Goal: Answer question/provide support: Share knowledge or assist other users

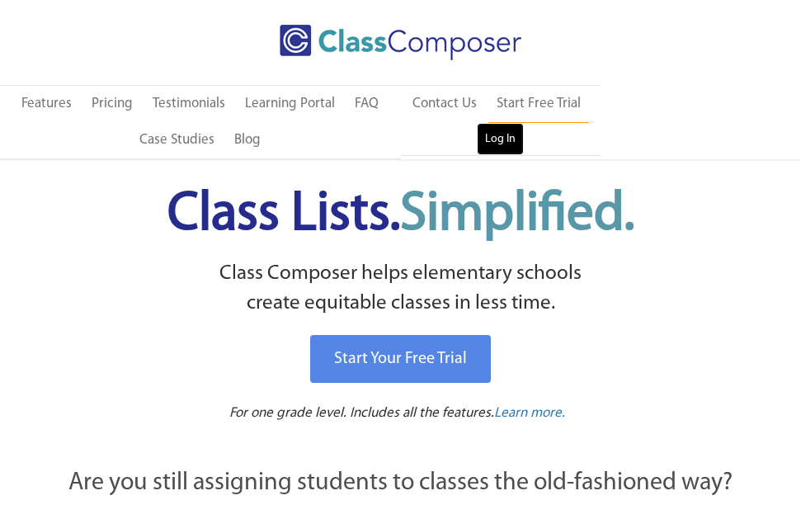
click at [496, 144] on link "Log In" at bounding box center [500, 139] width 47 height 33
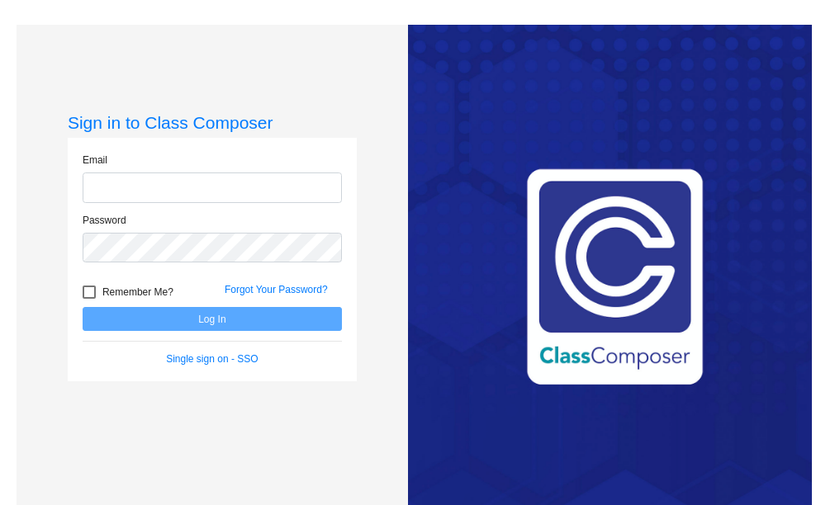
type input "[PERSON_NAME][EMAIL_ADDRESS][PERSON_NAME][DOMAIN_NAME]"
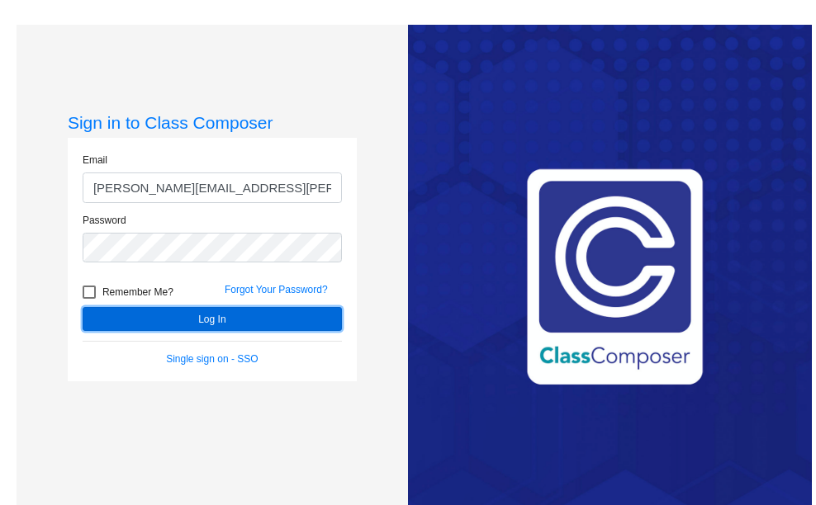
drag, startPoint x: 195, startPoint y: 305, endPoint x: 190, endPoint y: 320, distance: 15.7
click at [190, 320] on button "Log In" at bounding box center [212, 319] width 259 height 24
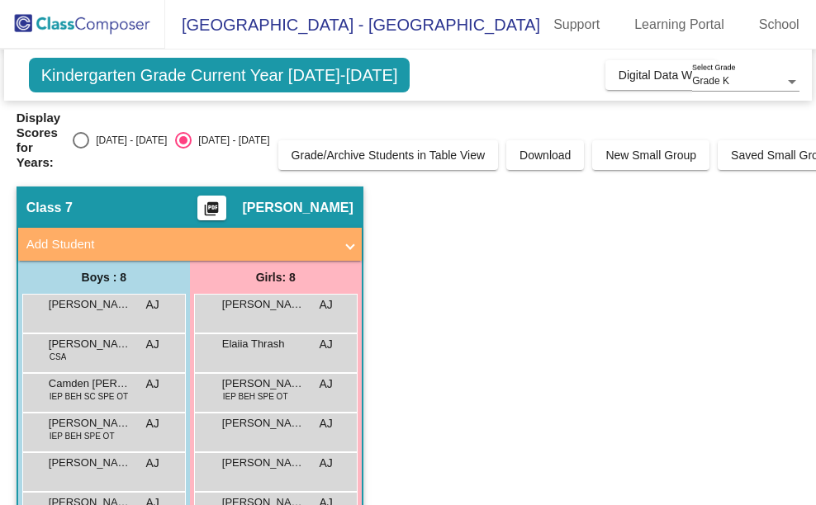
scroll to position [132, 0]
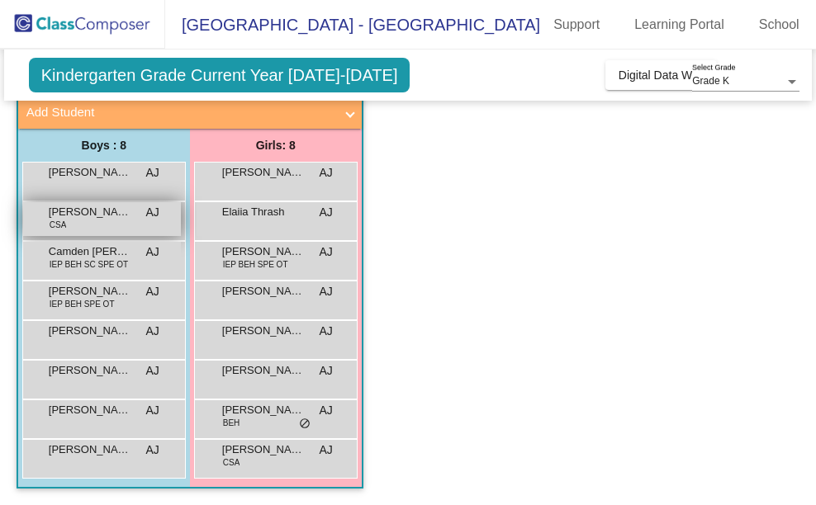
click at [91, 226] on div "[PERSON_NAME] CSA AJ lock do_not_disturb_alt" at bounding box center [102, 219] width 158 height 34
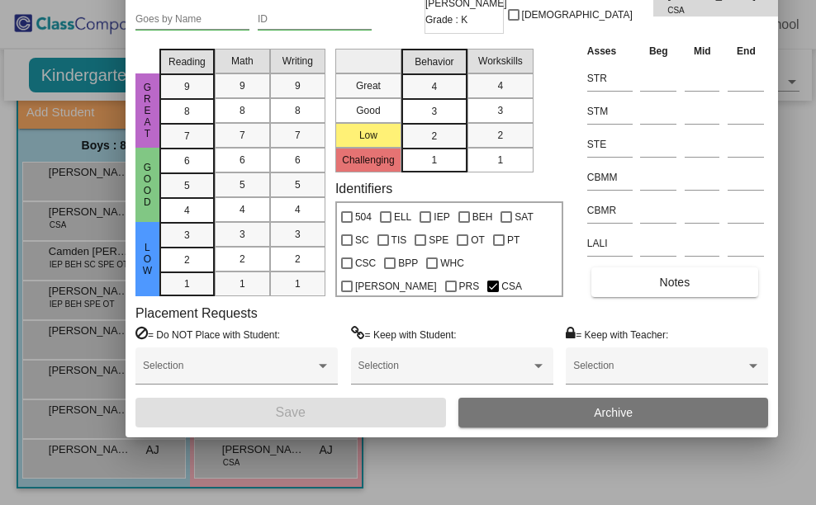
drag, startPoint x: 576, startPoint y: 21, endPoint x: 322, endPoint y: -71, distance: 270.2
click at [322, 0] on html "[GEOGRAPHIC_DATA] - [PERSON_NAME] Support Learning Portal School Logout home Ho…" at bounding box center [408, 252] width 816 height 505
click at [690, 276] on button "Notes" at bounding box center [674, 282] width 167 height 30
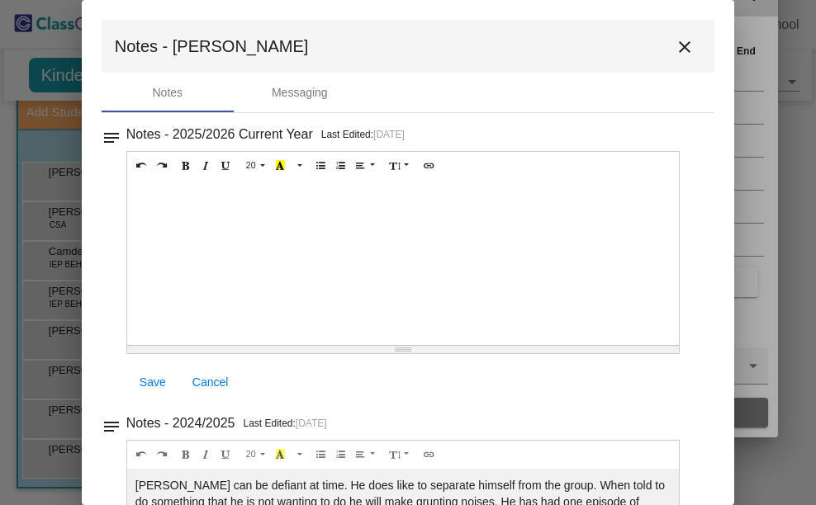
scroll to position [158, 0]
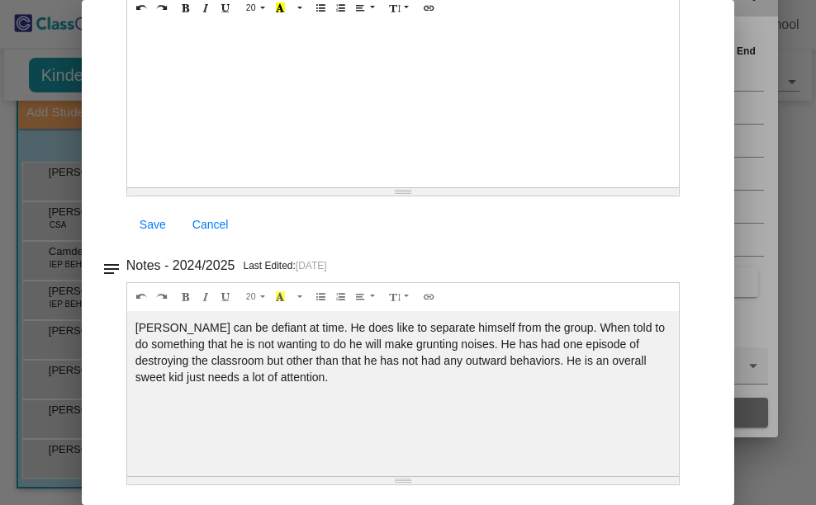
drag, startPoint x: 707, startPoint y: 87, endPoint x: 756, endPoint y: 258, distance: 176.9
click at [756, 258] on div "Student Card - Edit Mode Historical Student Record [PERSON_NAME] First Name [PE…" at bounding box center [408, 252] width 816 height 505
drag, startPoint x: 683, startPoint y: 206, endPoint x: 756, endPoint y: 336, distance: 149.0
click at [756, 336] on div "Student Card - Edit Mode Historical Student Record [PERSON_NAME] First Name [PE…" at bounding box center [408, 252] width 816 height 505
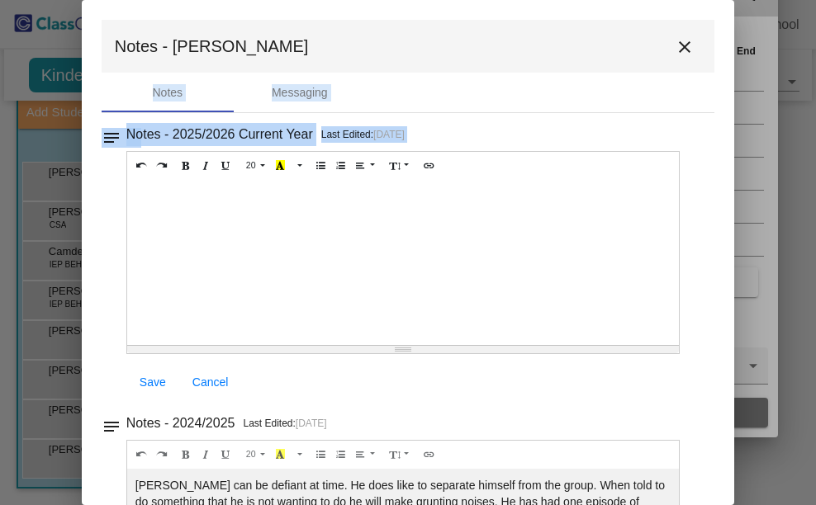
click at [668, 57] on button "close" at bounding box center [684, 46] width 33 height 33
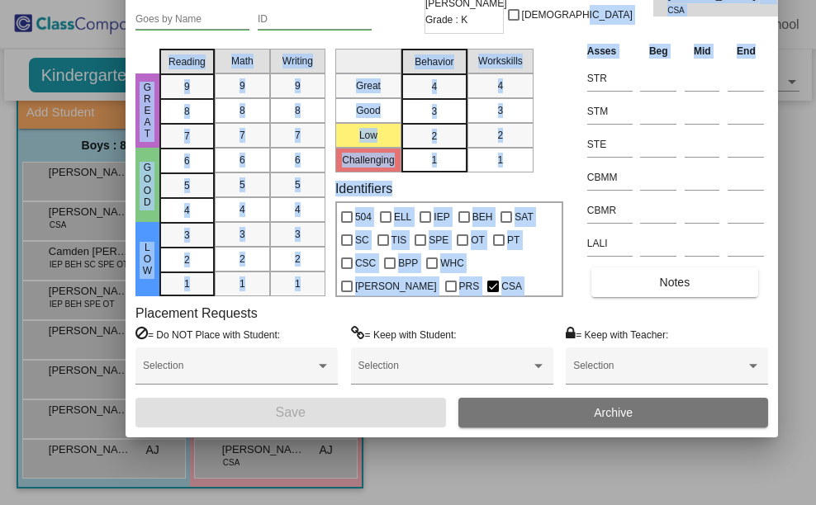
drag, startPoint x: 539, startPoint y: 28, endPoint x: 543, endPoint y: 64, distance: 35.7
click at [545, 69] on div "[PERSON_NAME] First Name [PERSON_NAME] Last Name Goes by Name ID 2025 - 26 Teac…" at bounding box center [451, 194] width 632 height 466
click at [150, 444] on div "Student Card - Edit Mode Historical Student Record [PERSON_NAME] First Name [PE…" at bounding box center [408, 252] width 816 height 505
click at [139, 50] on div at bounding box center [147, 57] width 24 height 31
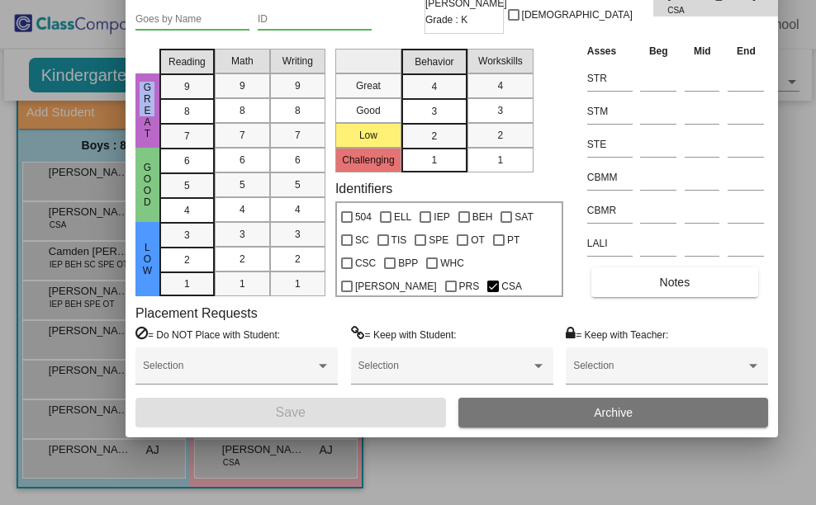
drag, startPoint x: 139, startPoint y: 50, endPoint x: 131, endPoint y: 90, distance: 41.1
click at [143, 100] on div "Great Good Low" at bounding box center [147, 169] width 24 height 255
click at [757, 298] on div at bounding box center [408, 252] width 816 height 505
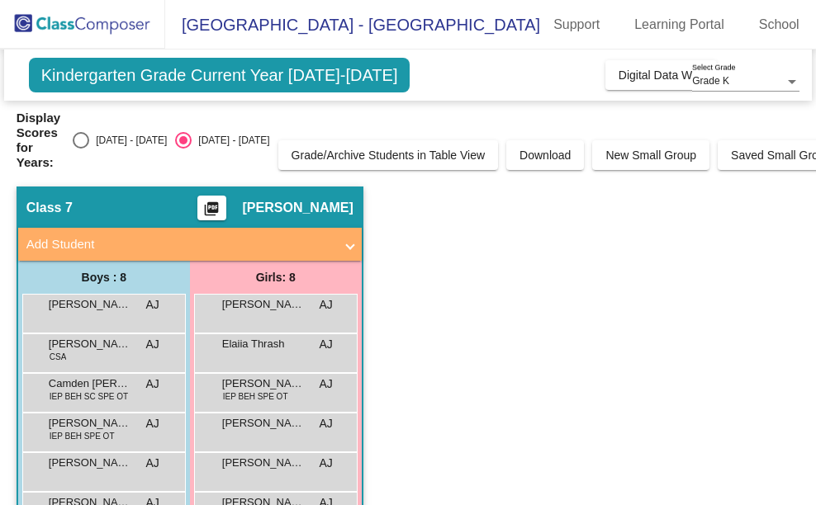
scroll to position [132, 0]
